Goal: Obtain resource: Download file/media

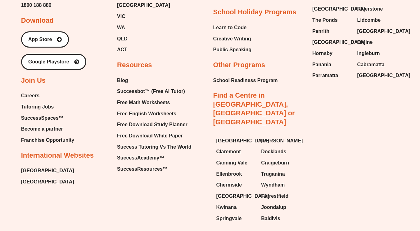
scroll to position [2611, 0]
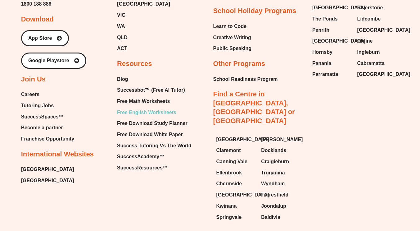
click at [131, 111] on span "Free English Worksheets" at bounding box center [146, 112] width 59 height 9
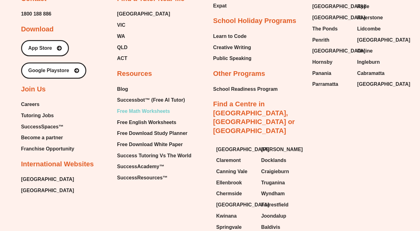
click at [164, 113] on span "Free Math Worksheets" at bounding box center [143, 111] width 53 height 9
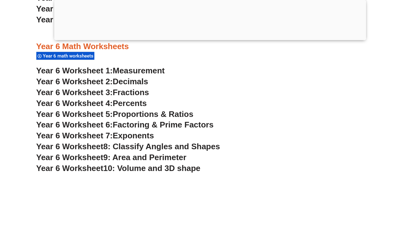
scroll to position [1434, 0]
click at [129, 80] on span "Decimals" at bounding box center [130, 80] width 35 height 9
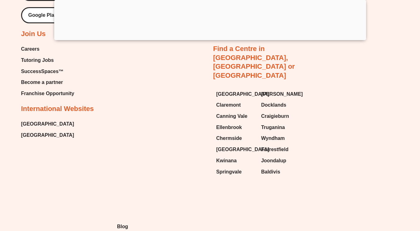
scroll to position [5193, 0]
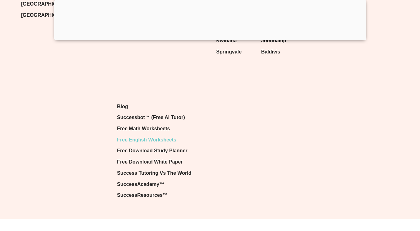
click at [159, 135] on span "Free English Worksheets" at bounding box center [146, 139] width 59 height 9
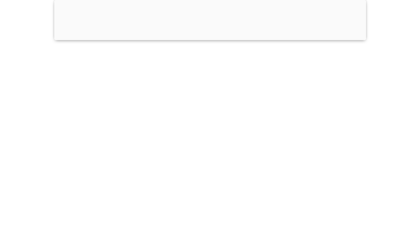
scroll to position [4820, 0]
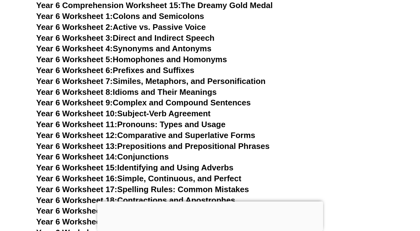
scroll to position [3568, 0]
